Goal: Find specific page/section: Find specific page/section

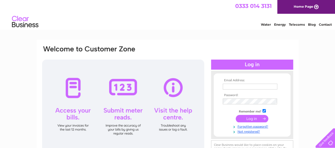
type input "athqueries@abellio.com"
click at [251, 118] on input "submit" at bounding box center [252, 118] width 33 height 7
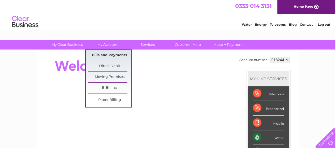
click at [111, 54] on link "Bills and Payments" at bounding box center [110, 55] width 44 height 11
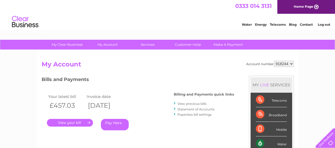
click at [74, 122] on link "." at bounding box center [70, 123] width 46 height 8
click at [70, 124] on link "." at bounding box center [70, 123] width 46 height 8
click at [74, 123] on link "." at bounding box center [70, 123] width 46 height 8
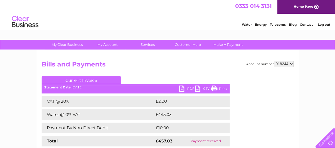
scroll to position [53, 0]
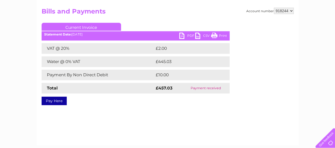
click at [182, 34] on link "PDF" at bounding box center [187, 37] width 16 height 8
click at [71, 27] on link "Current Invoice" at bounding box center [81, 27] width 79 height 8
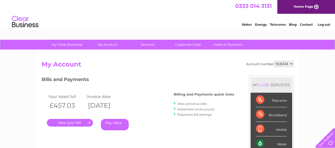
click at [191, 104] on link "View previous bills" at bounding box center [191, 104] width 29 height 4
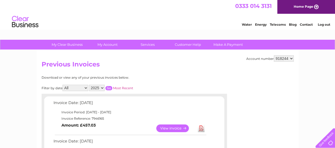
click at [175, 126] on link "View" at bounding box center [175, 128] width 39 height 8
